Goal: Entertainment & Leisure: Consume media (video, audio)

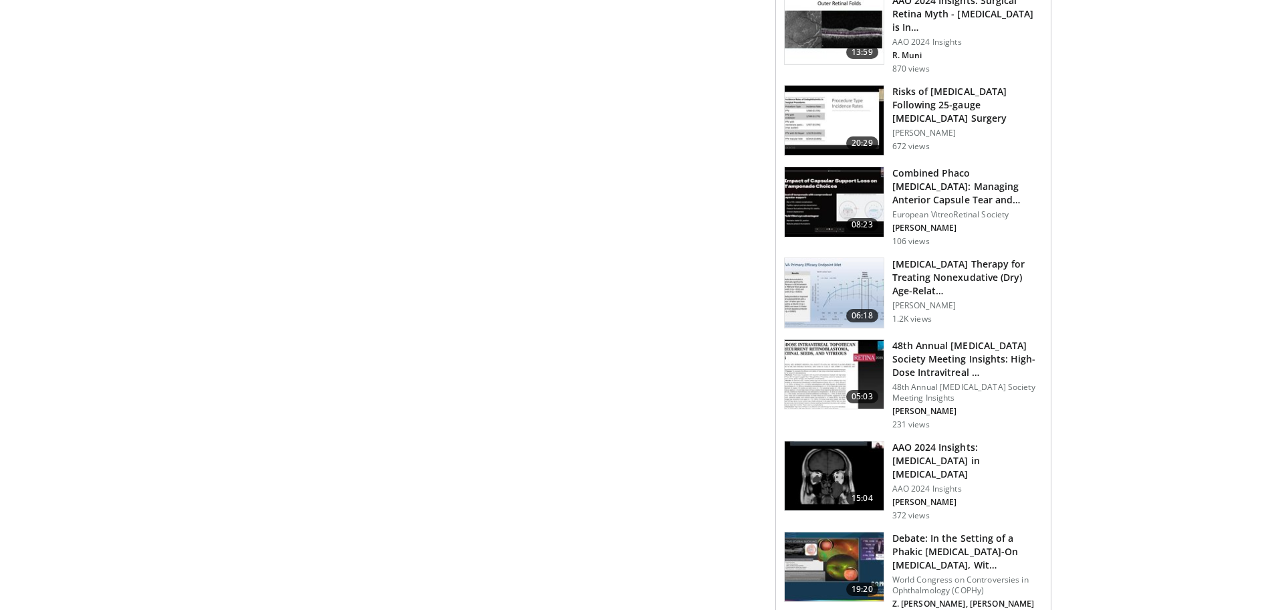
scroll to position [1072, 0]
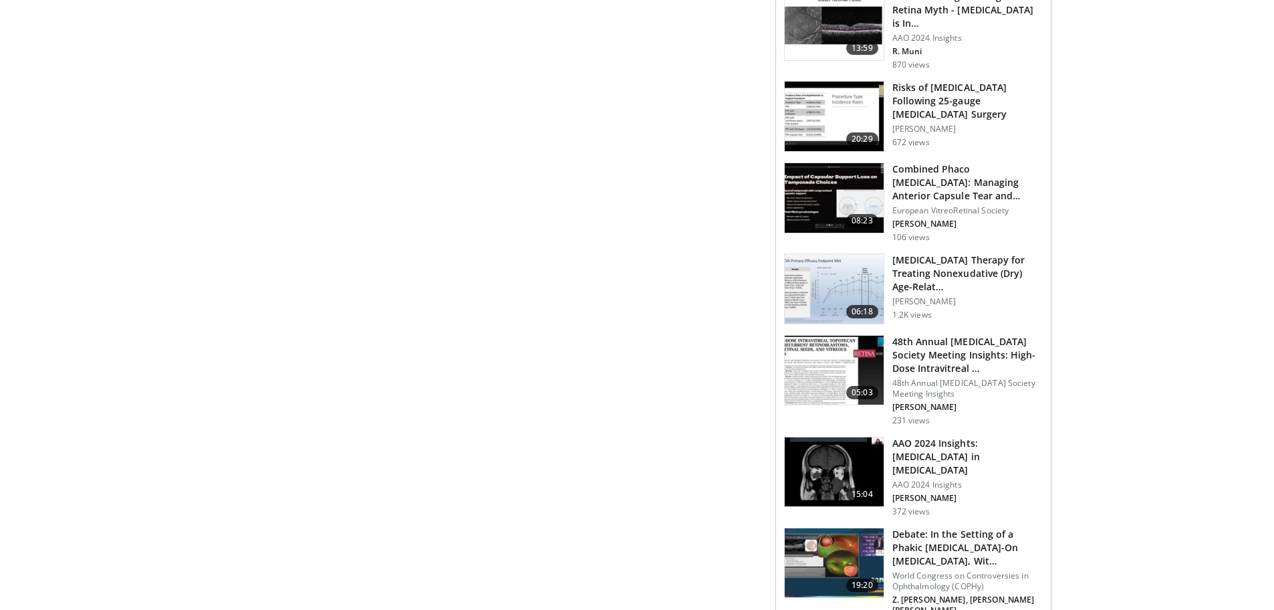
click at [849, 301] on img at bounding box center [834, 289] width 99 height 70
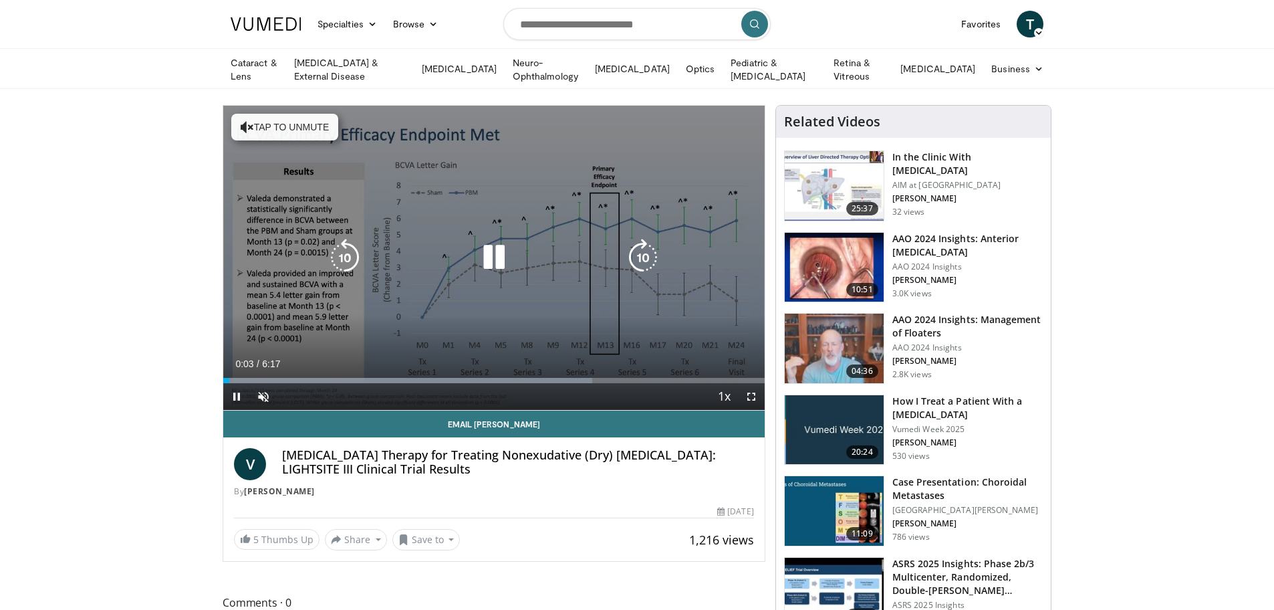
click at [245, 122] on icon "Video Player" at bounding box center [247, 126] width 13 height 13
